Goal: Task Accomplishment & Management: Manage account settings

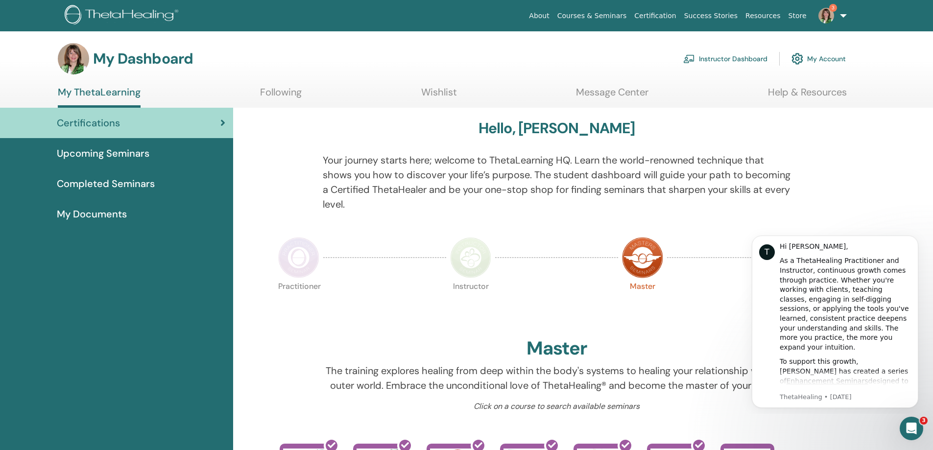
click at [721, 55] on link "Instructor Dashboard" at bounding box center [726, 59] width 84 height 22
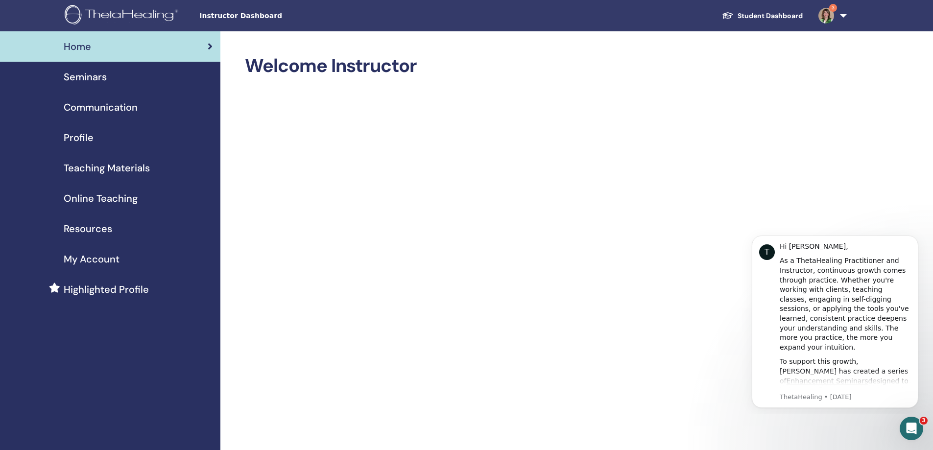
click at [93, 73] on span "Seminars" at bounding box center [85, 77] width 43 height 15
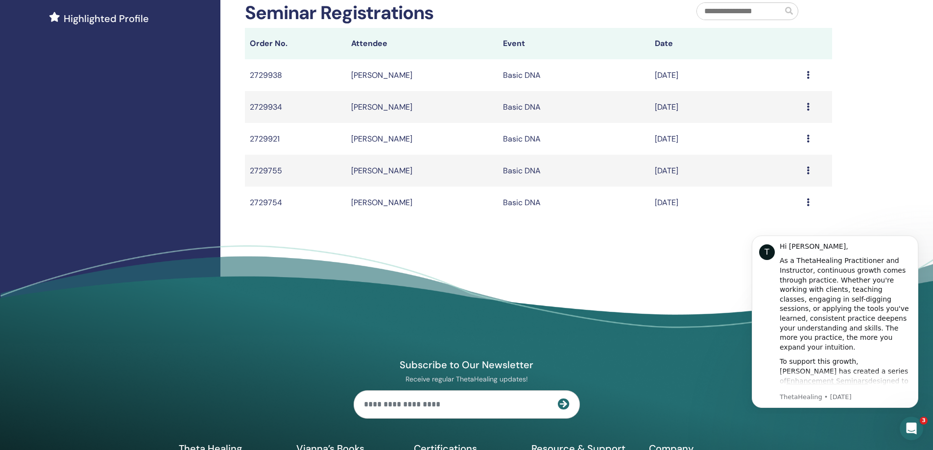
click at [838, 78] on div "My Seminars You can customize the filter to explore upcoming seminars beyond th…" at bounding box center [570, 51] width 700 height 583
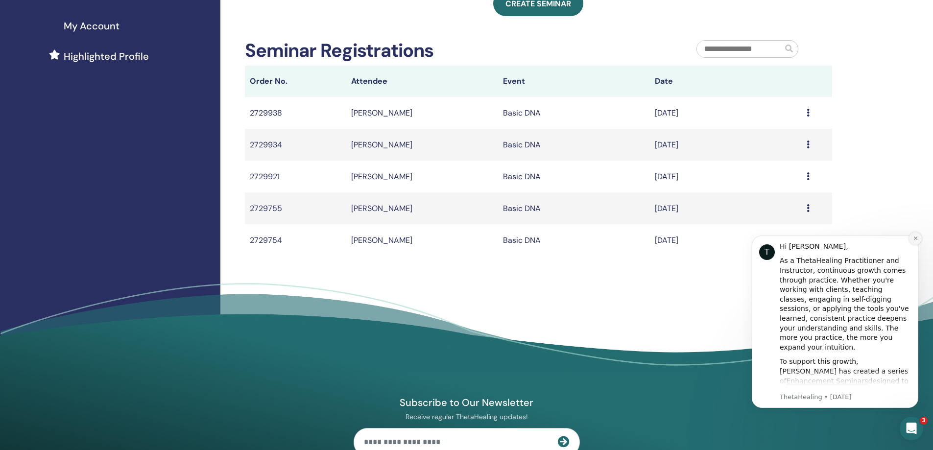
click at [918, 243] on button "Dismiss notification" at bounding box center [915, 238] width 13 height 13
